Goal: Information Seeking & Learning: Check status

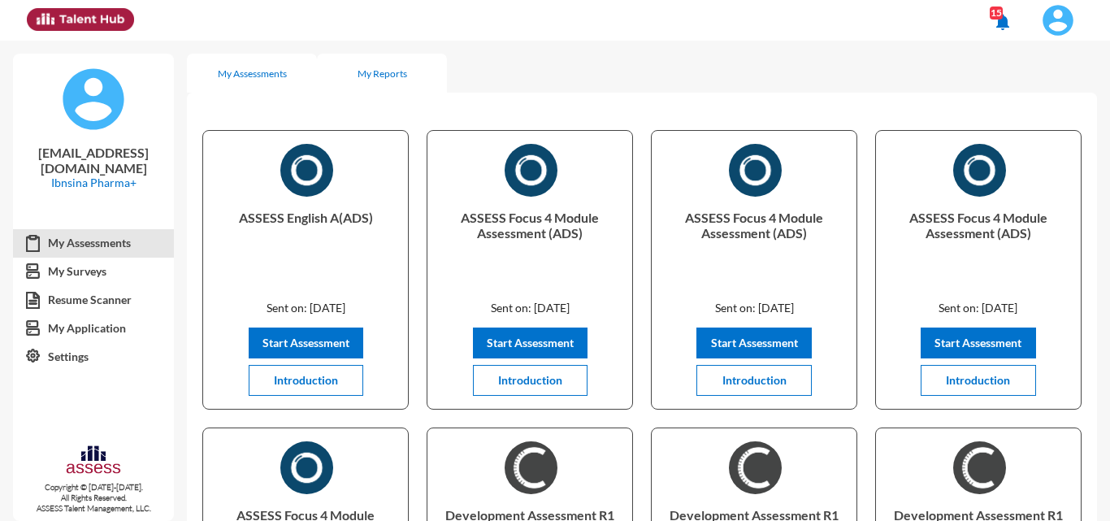
click at [386, 81] on div "My Reports" at bounding box center [382, 73] width 130 height 39
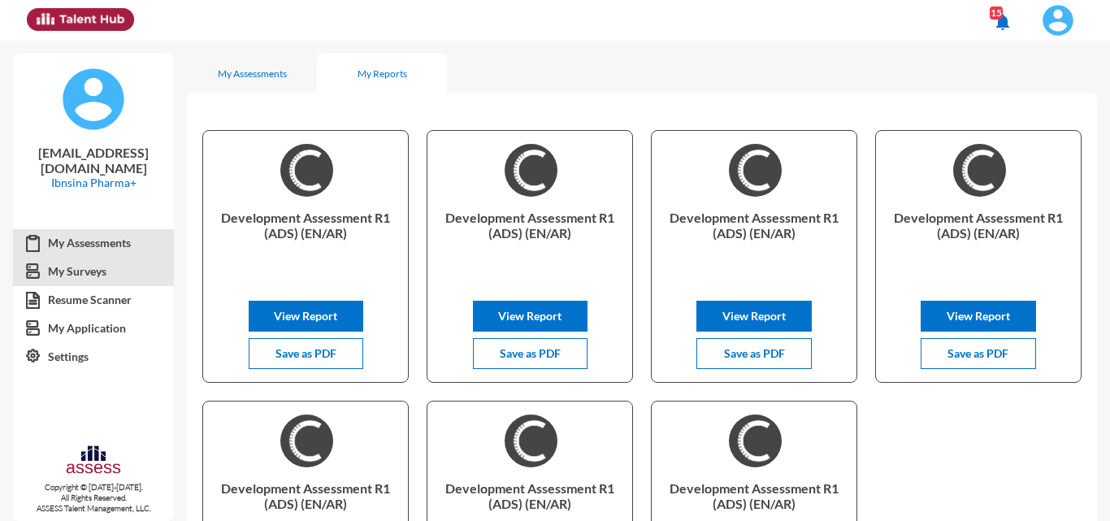
click at [96, 274] on link "My Surveys" at bounding box center [93, 271] width 161 height 29
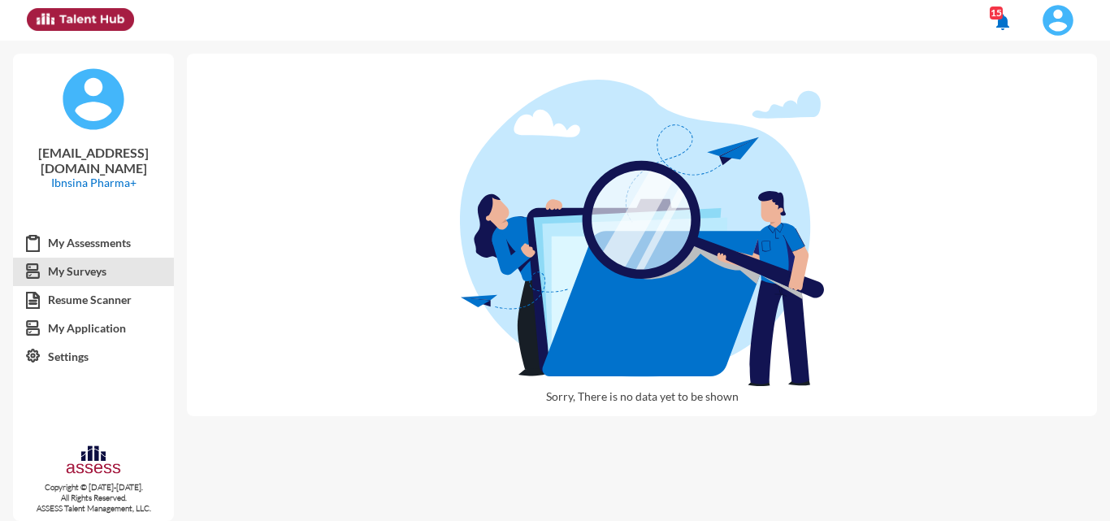
click at [96, 274] on link "My Surveys" at bounding box center [93, 271] width 161 height 29
click at [123, 243] on link "My Assessments" at bounding box center [93, 242] width 161 height 29
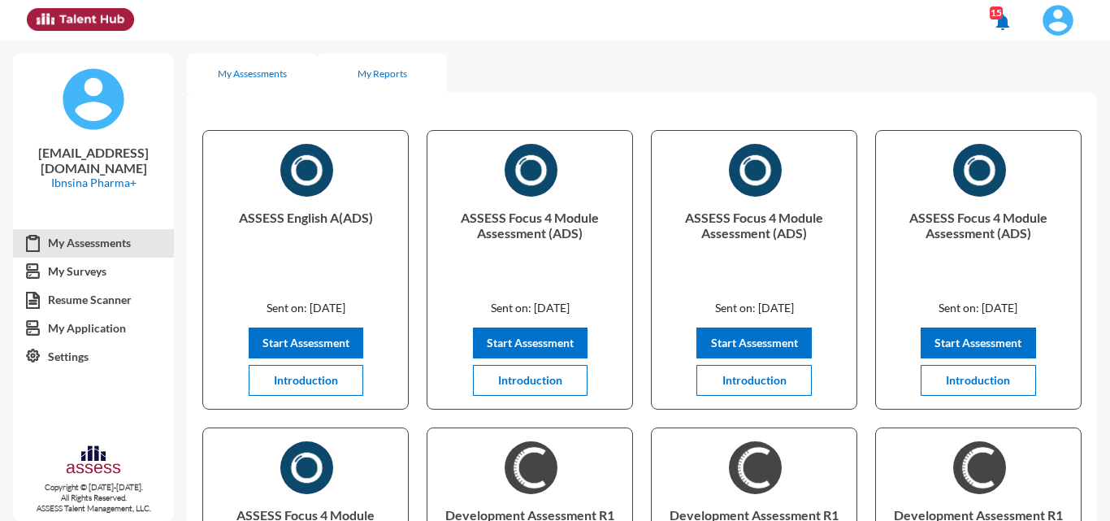
click at [388, 58] on div "My Reports" at bounding box center [382, 73] width 130 height 39
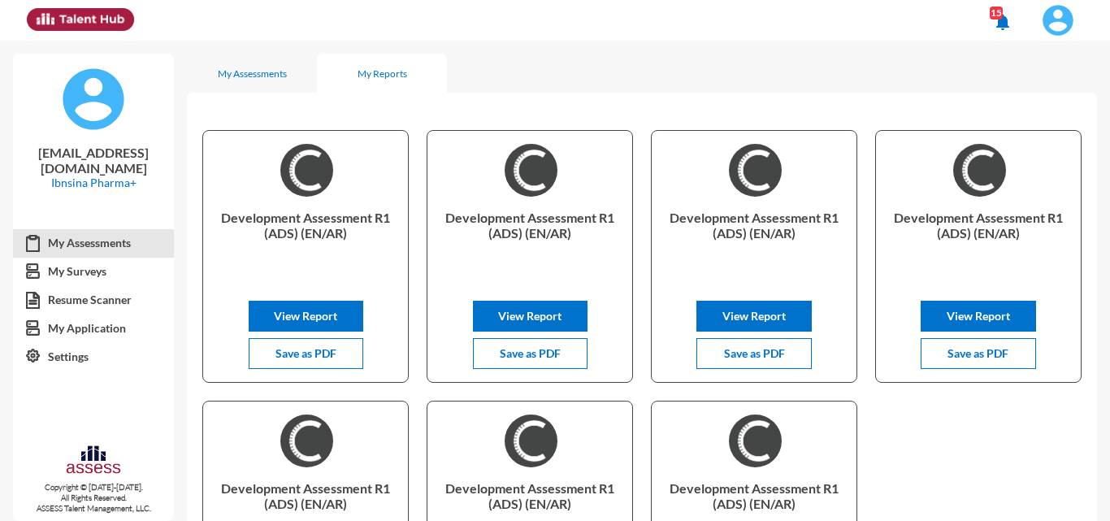
click at [132, 250] on link "My Assessments" at bounding box center [93, 242] width 161 height 29
click at [1055, 29] on img at bounding box center [1057, 20] width 32 height 32
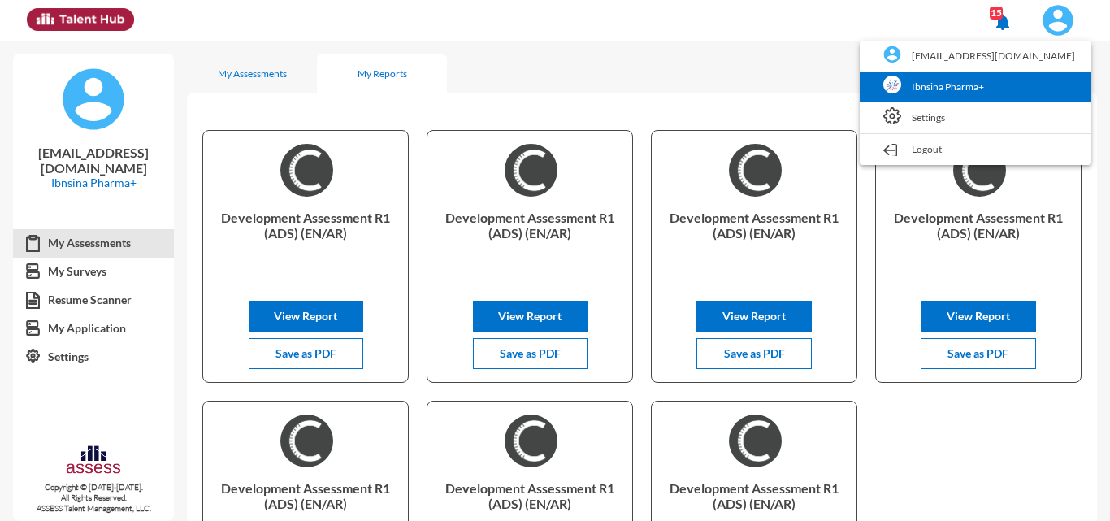
click at [968, 101] on link "Ibnsina Pharma+" at bounding box center [975, 86] width 215 height 31
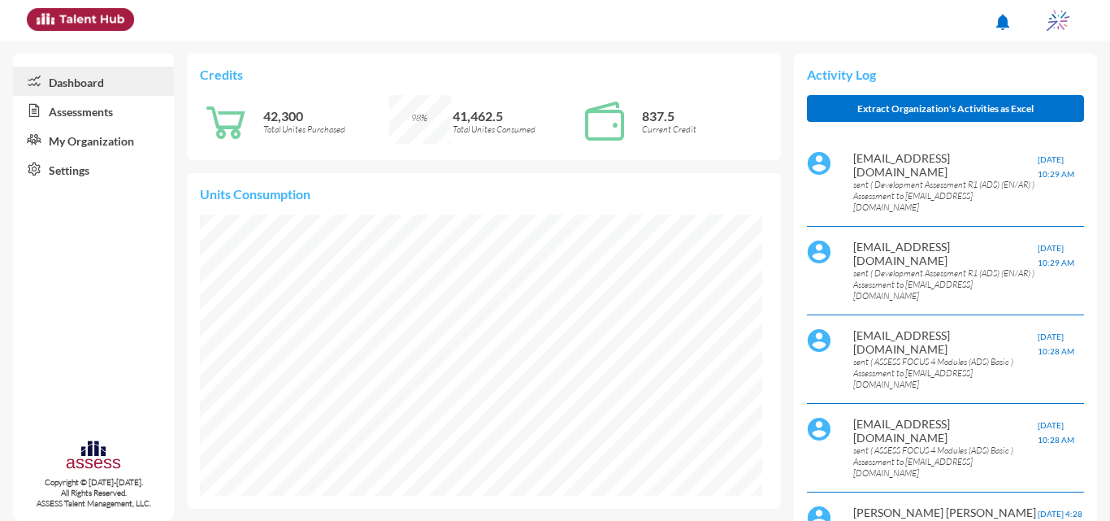
scroll to position [128, 255]
click at [68, 123] on link "Assessments" at bounding box center [93, 110] width 161 height 29
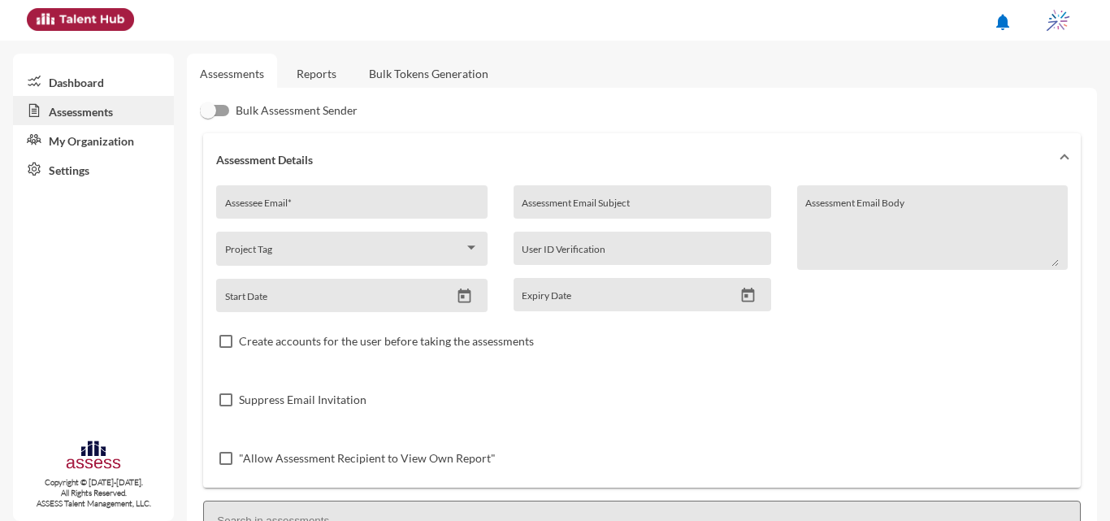
click at [333, 54] on link "Reports" at bounding box center [316, 74] width 66 height 40
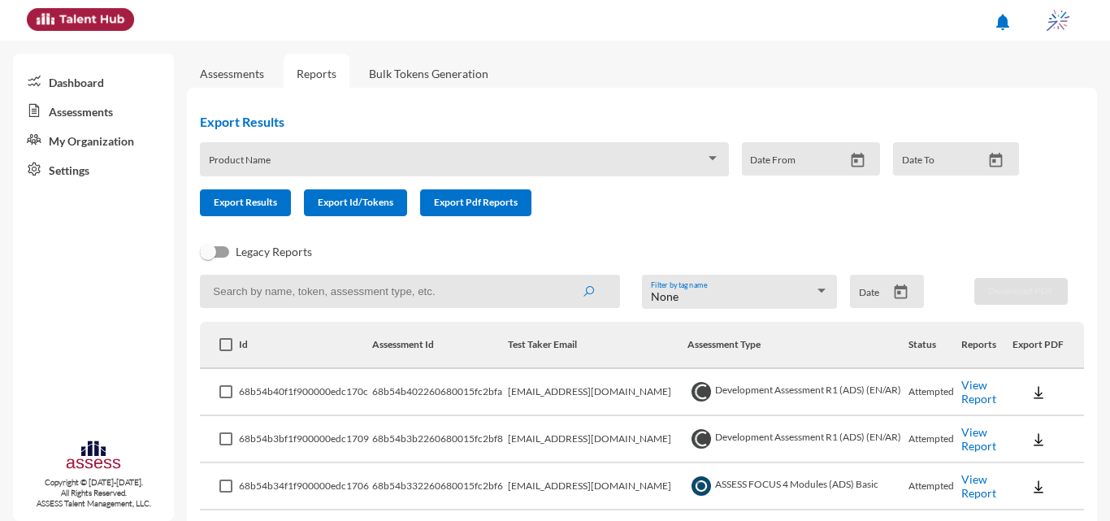
click at [892, 296] on icon "Open calendar" at bounding box center [900, 291] width 17 height 17
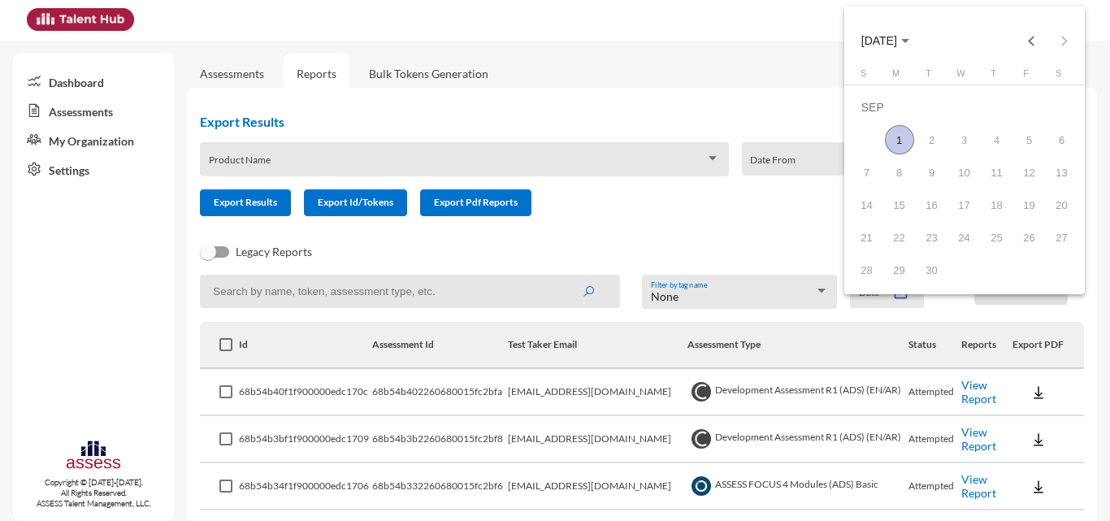
click at [907, 139] on div "1" at bounding box center [899, 139] width 29 height 29
type input "9/1/2025"
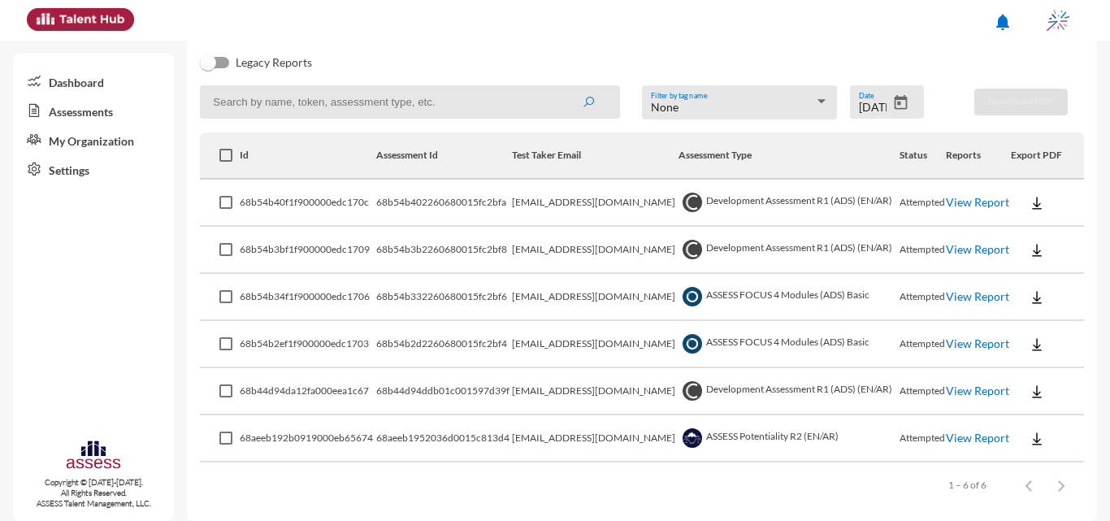
scroll to position [199, 0]
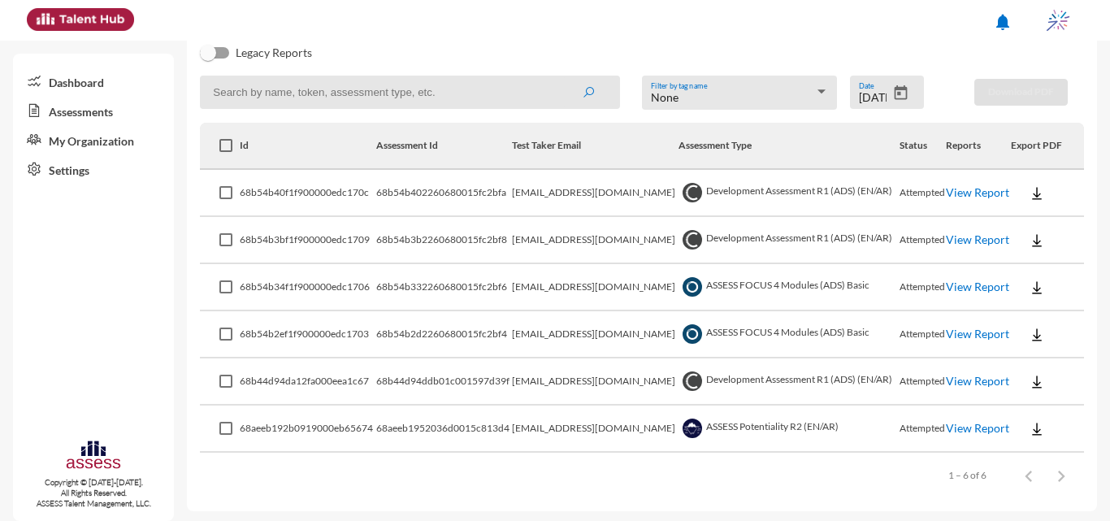
click at [959, 289] on link "View Report" at bounding box center [977, 286] width 63 height 14
click at [967, 332] on link "View Report" at bounding box center [977, 334] width 63 height 14
click at [952, 189] on link "View Report" at bounding box center [977, 192] width 63 height 14
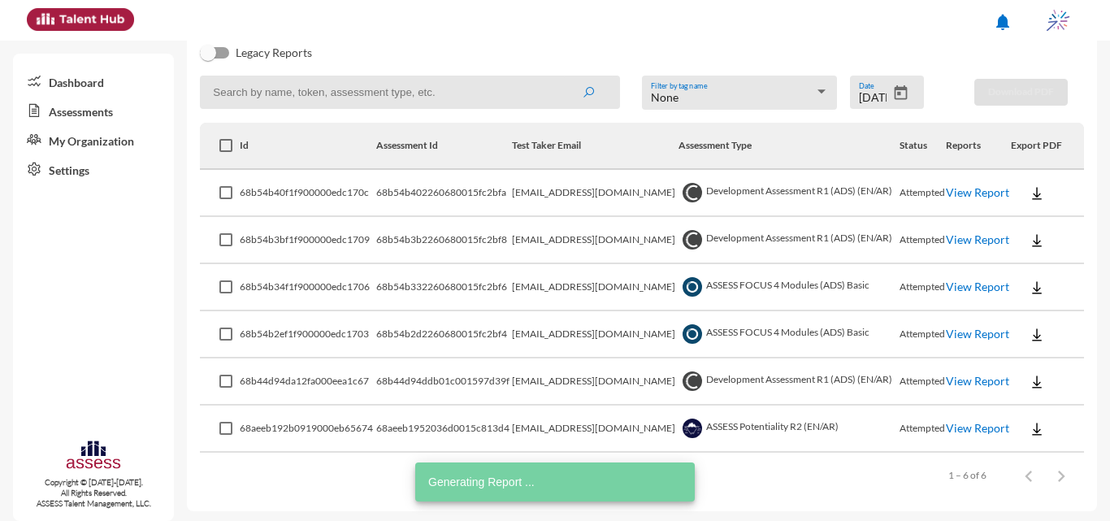
click at [967, 237] on link "View Report" at bounding box center [977, 239] width 63 height 14
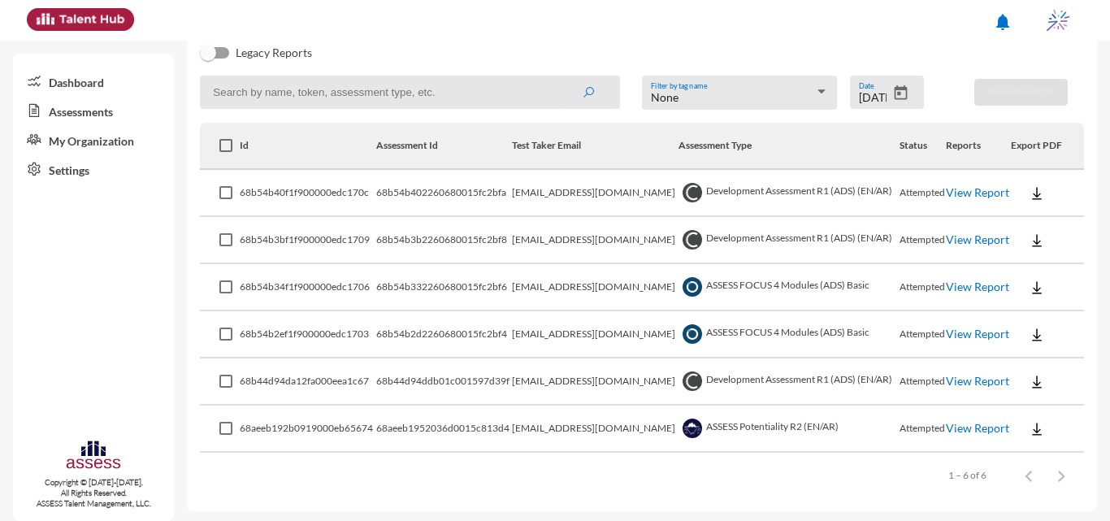
click at [967, 237] on link "View Report" at bounding box center [977, 239] width 63 height 14
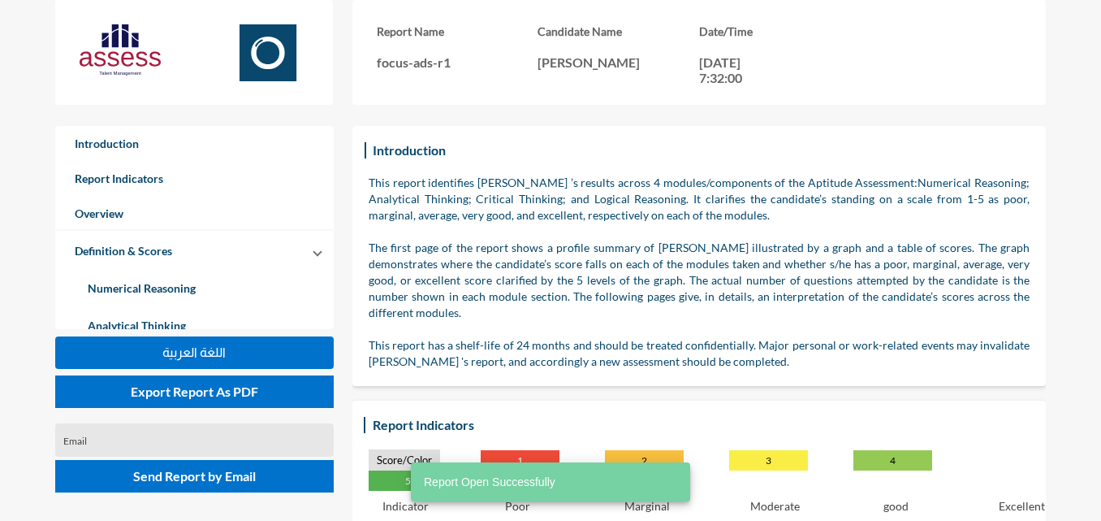
scroll to position [521, 1101]
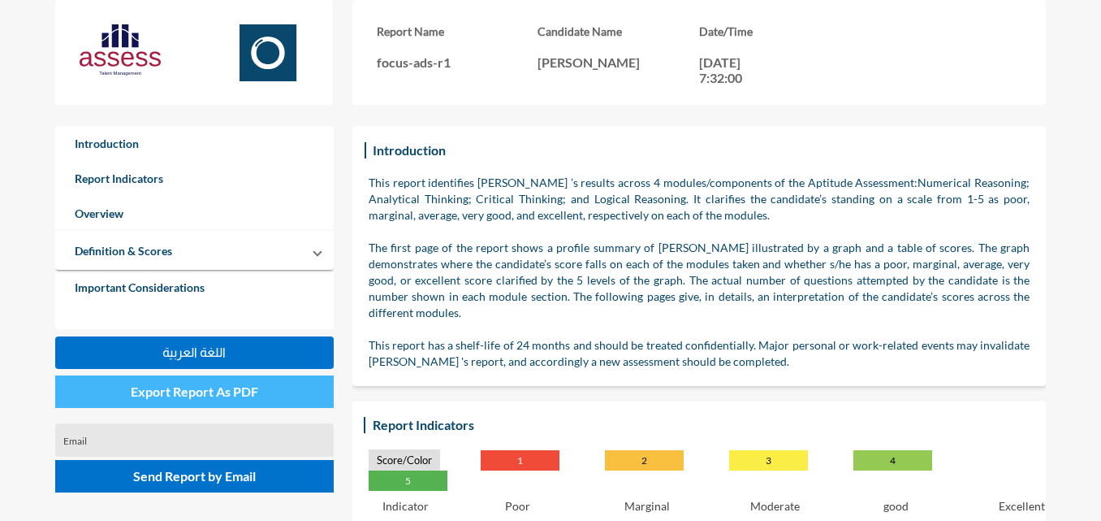
click at [242, 400] on button "Export Report As PDF" at bounding box center [194, 391] width 279 height 32
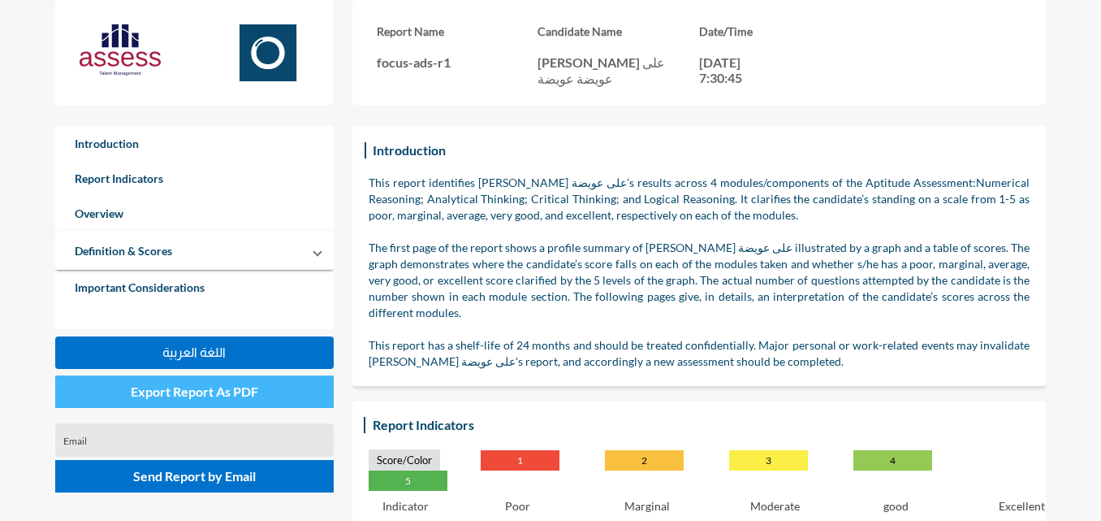
click at [254, 388] on span "Export Report As PDF" at bounding box center [195, 390] width 128 height 15
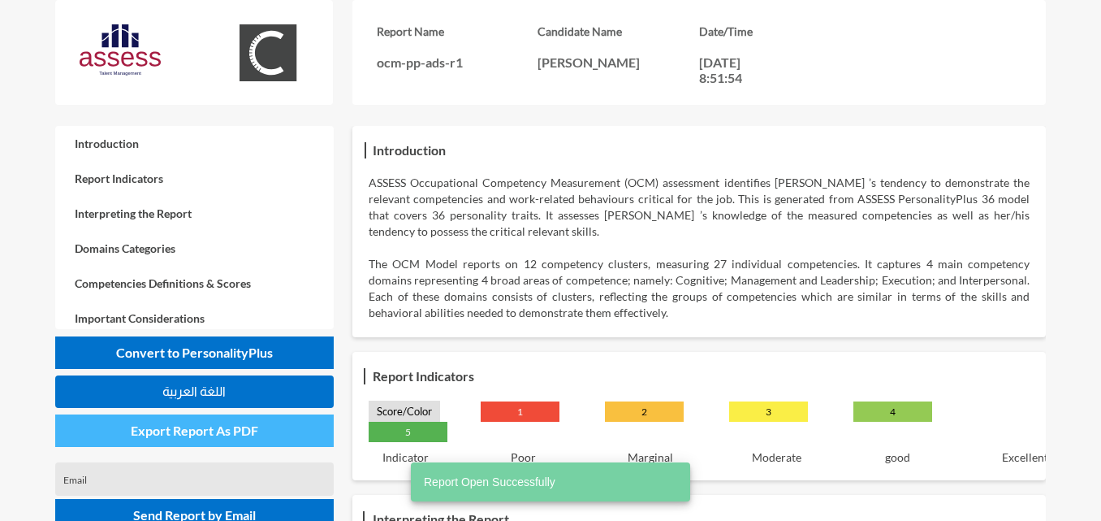
click at [236, 419] on button "Export Report As PDF" at bounding box center [194, 430] width 279 height 32
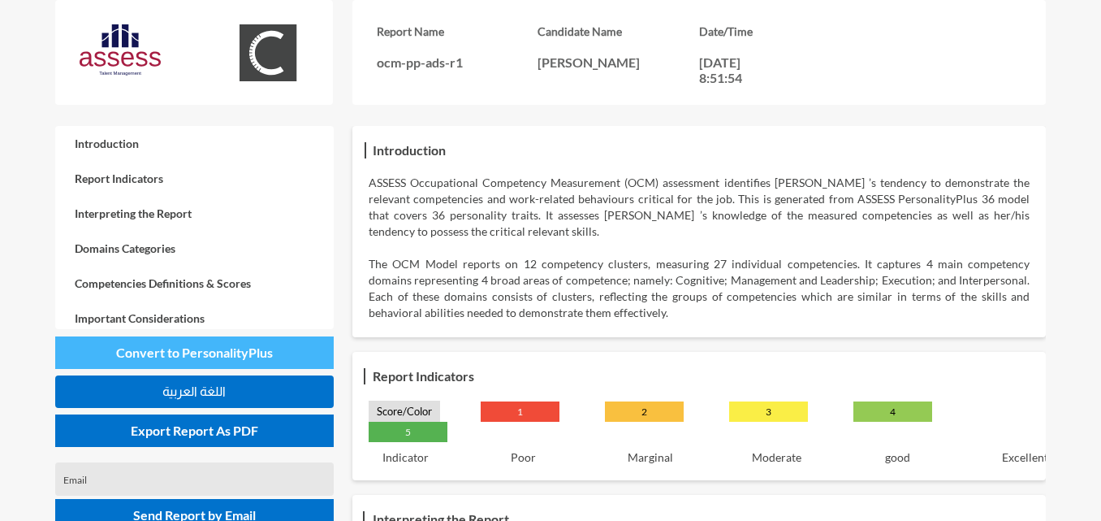
click at [240, 342] on button "Convert to PersonalityPlus" at bounding box center [194, 352] width 279 height 32
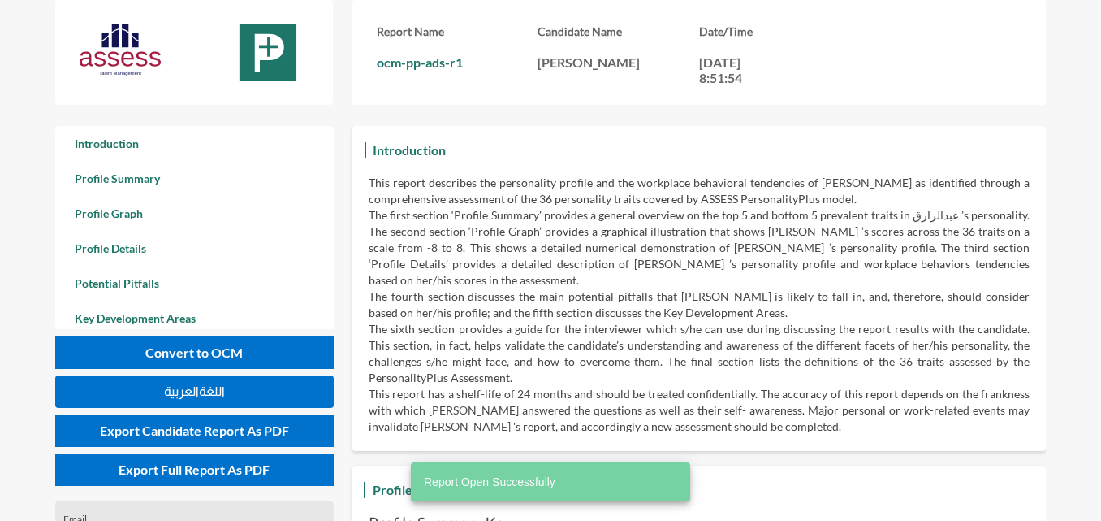
scroll to position [521, 1101]
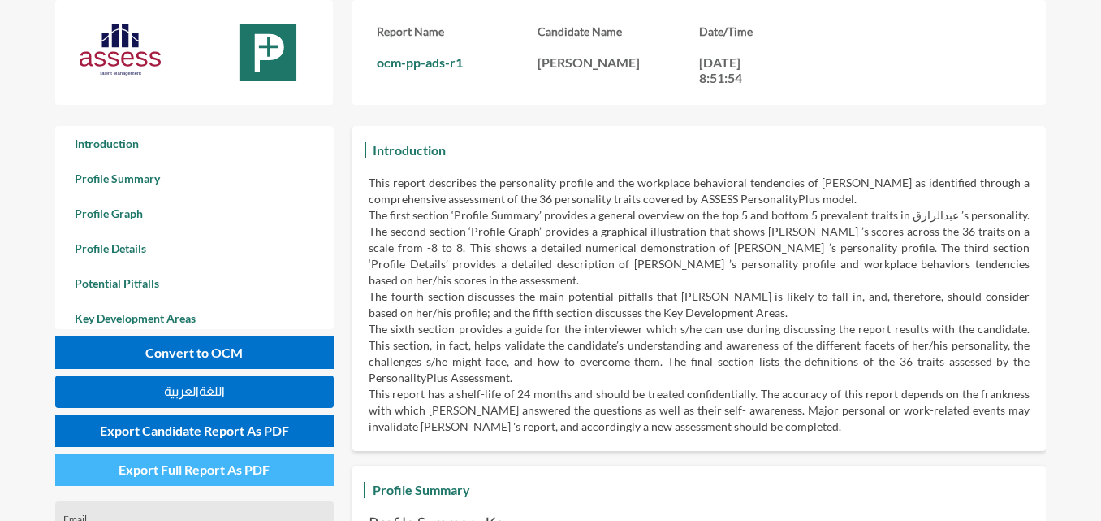
click at [267, 471] on span "Export Full Report As PDF" at bounding box center [194, 468] width 151 height 15
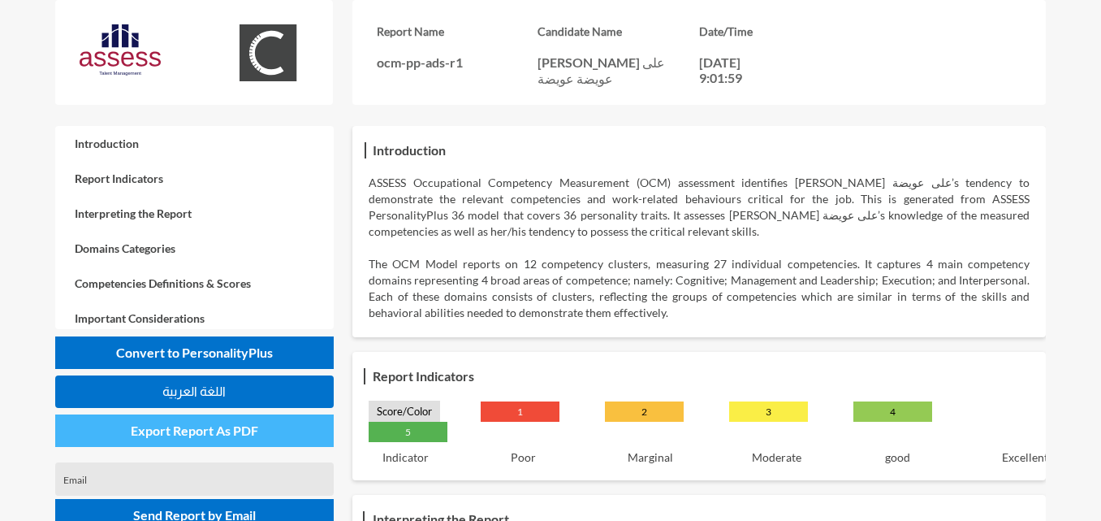
click at [241, 437] on span "Export Report As PDF" at bounding box center [195, 429] width 128 height 15
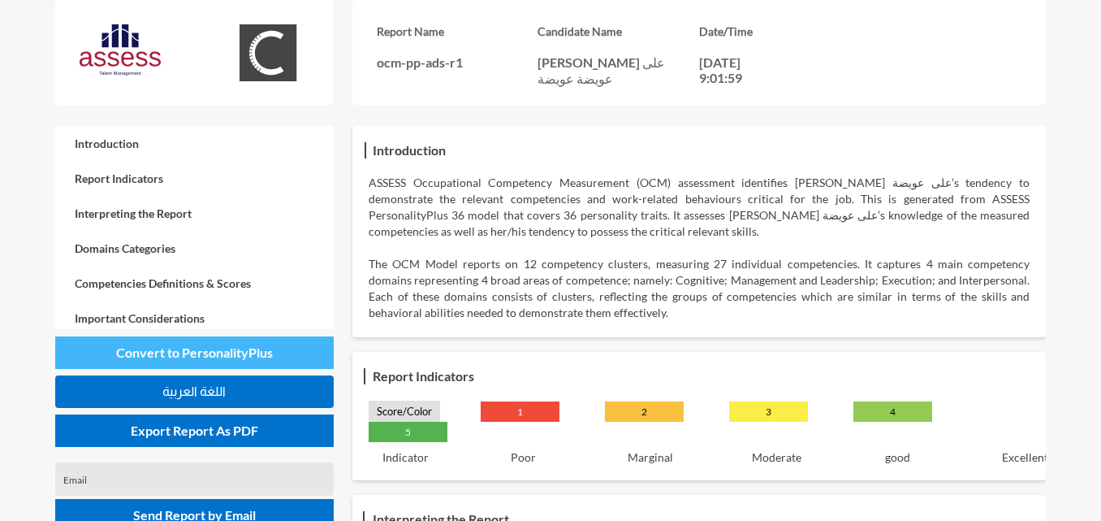
click at [232, 351] on span "Convert to PersonalityPlus" at bounding box center [194, 351] width 157 height 15
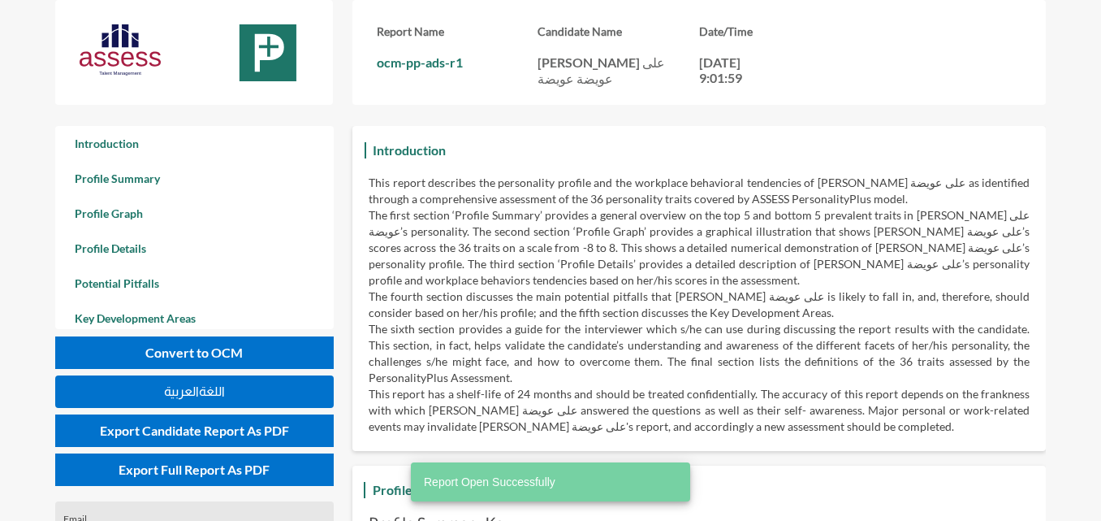
scroll to position [521, 1101]
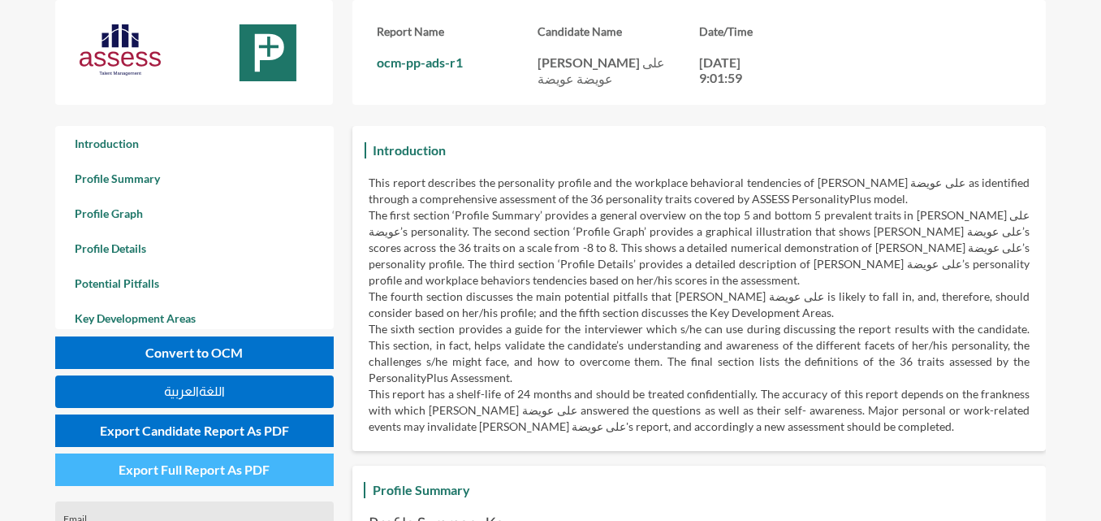
click at [247, 470] on span "Export Full Report As PDF" at bounding box center [194, 468] width 151 height 15
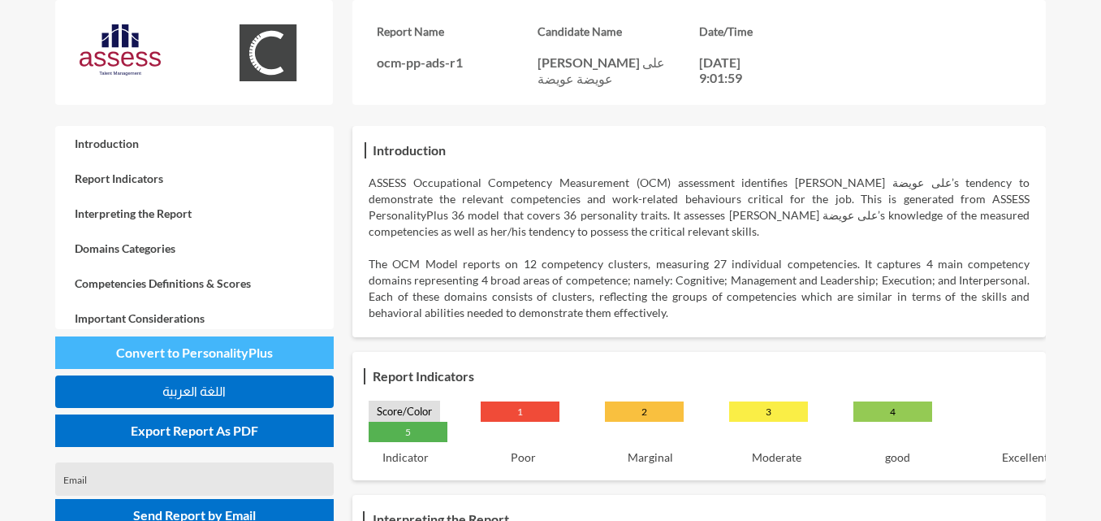
click at [194, 353] on span "Convert to PersonalityPlus" at bounding box center [194, 351] width 157 height 15
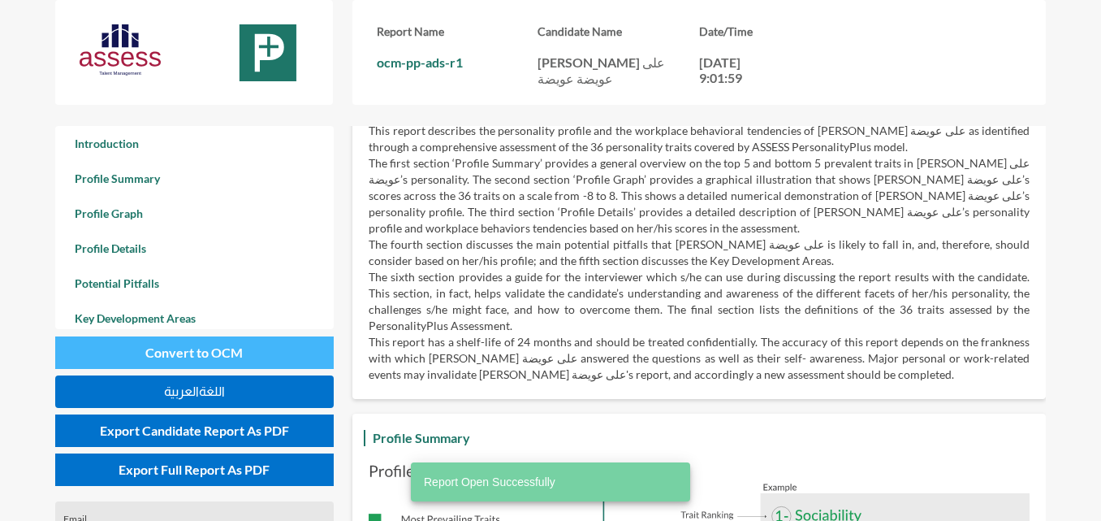
scroll to position [81, 0]
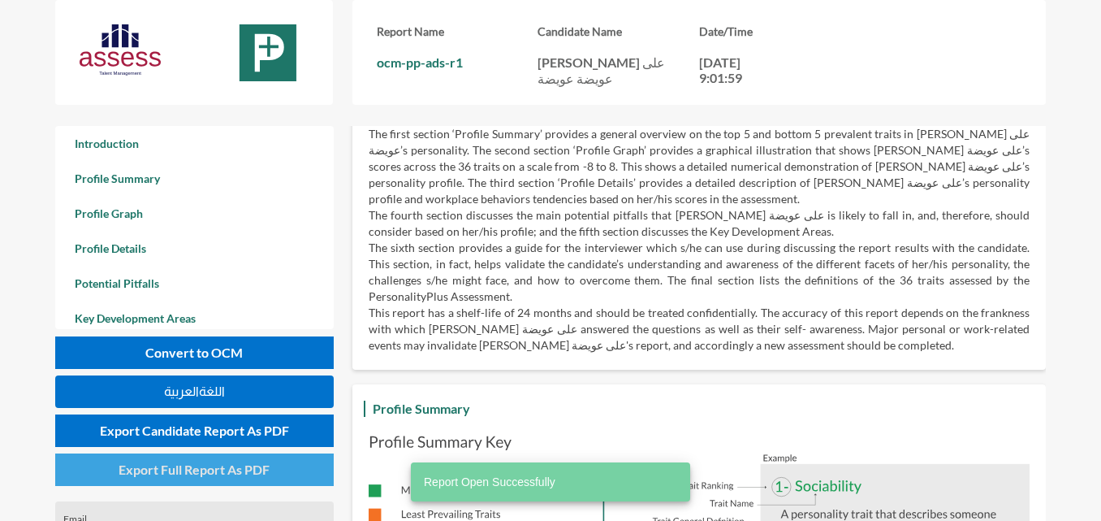
click at [232, 470] on span "Export Full Report As PDF" at bounding box center [194, 468] width 151 height 15
